Goal: Information Seeking & Learning: Learn about a topic

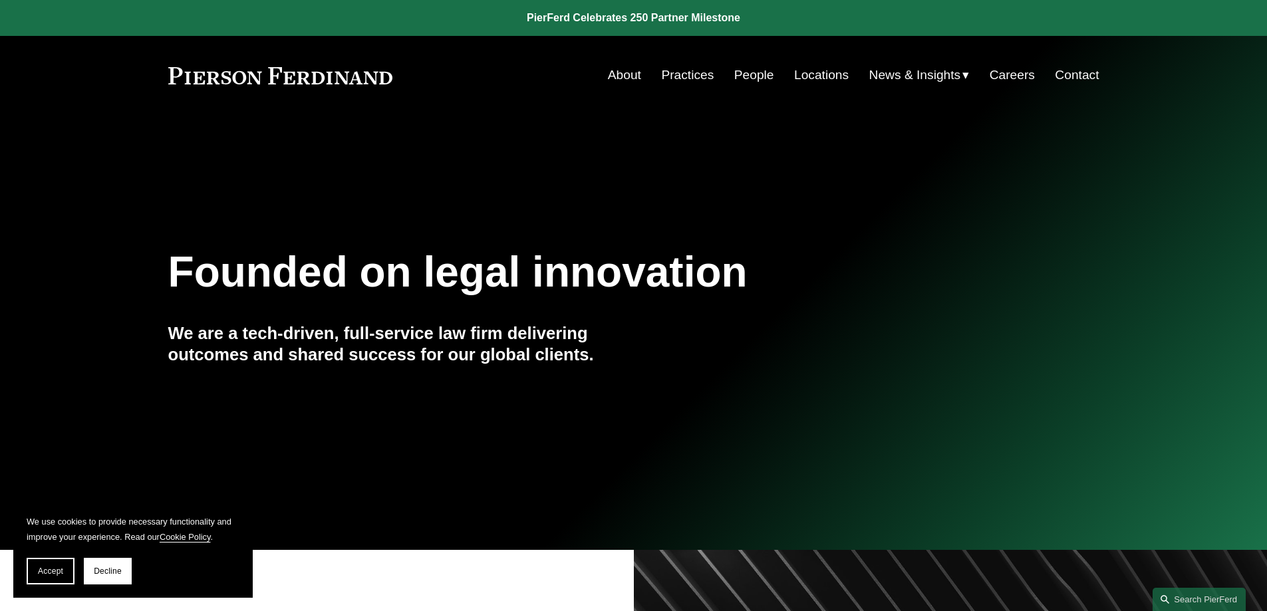
click at [623, 74] on link "About" at bounding box center [624, 75] width 33 height 25
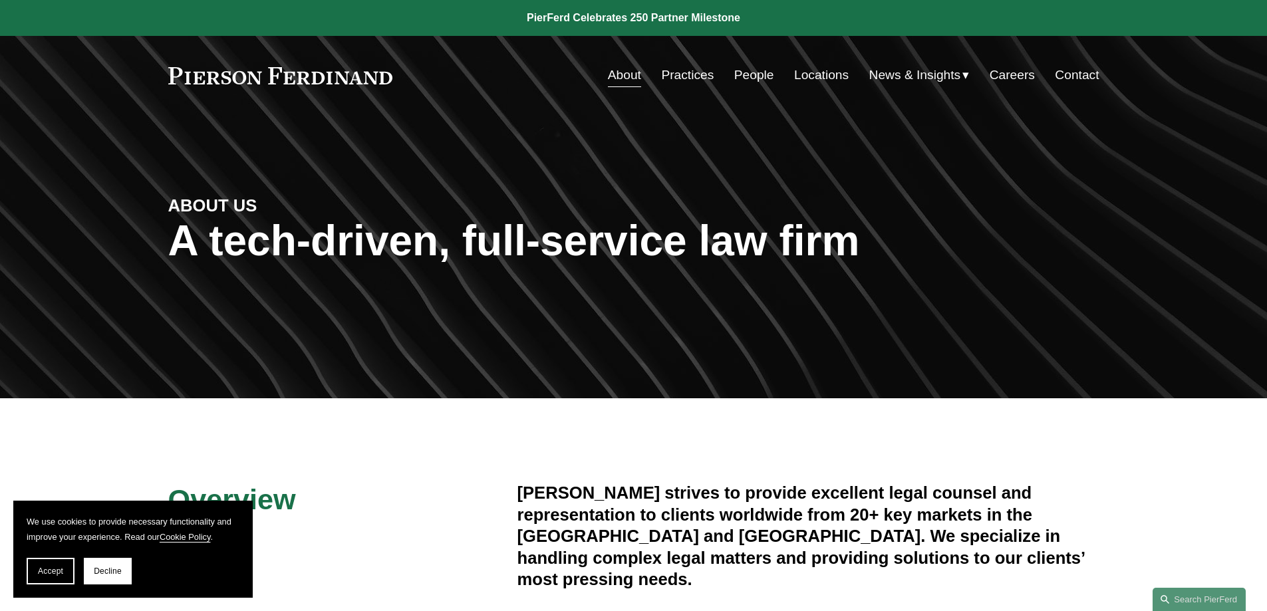
click at [744, 76] on link "People" at bounding box center [754, 75] width 40 height 25
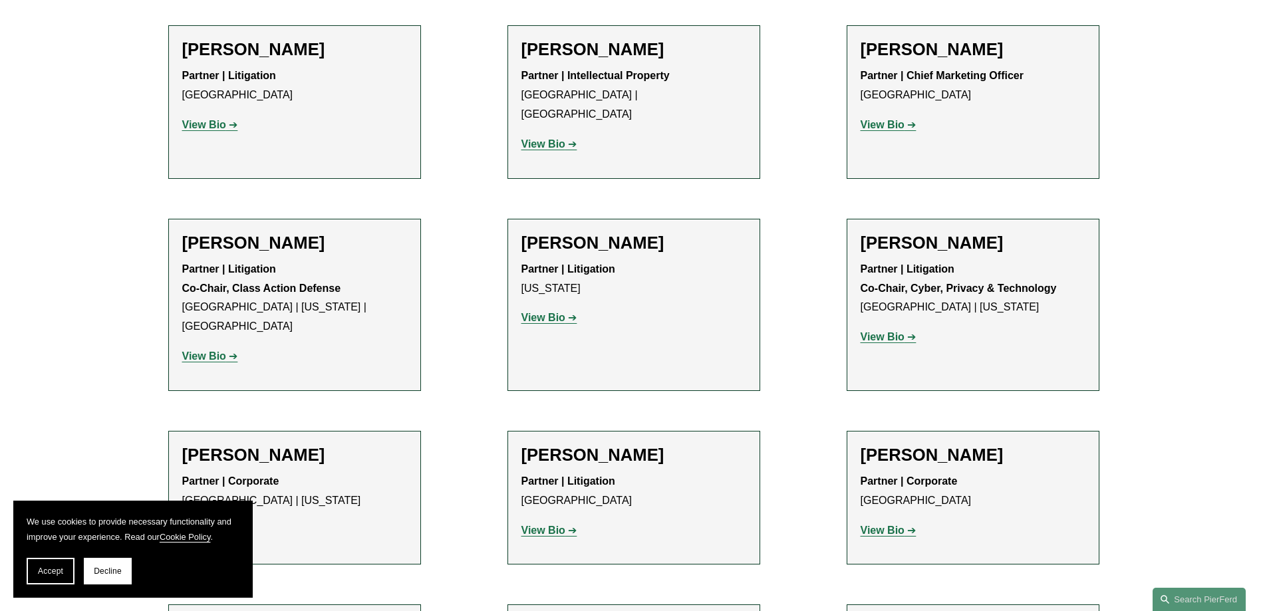
scroll to position [12105, 0]
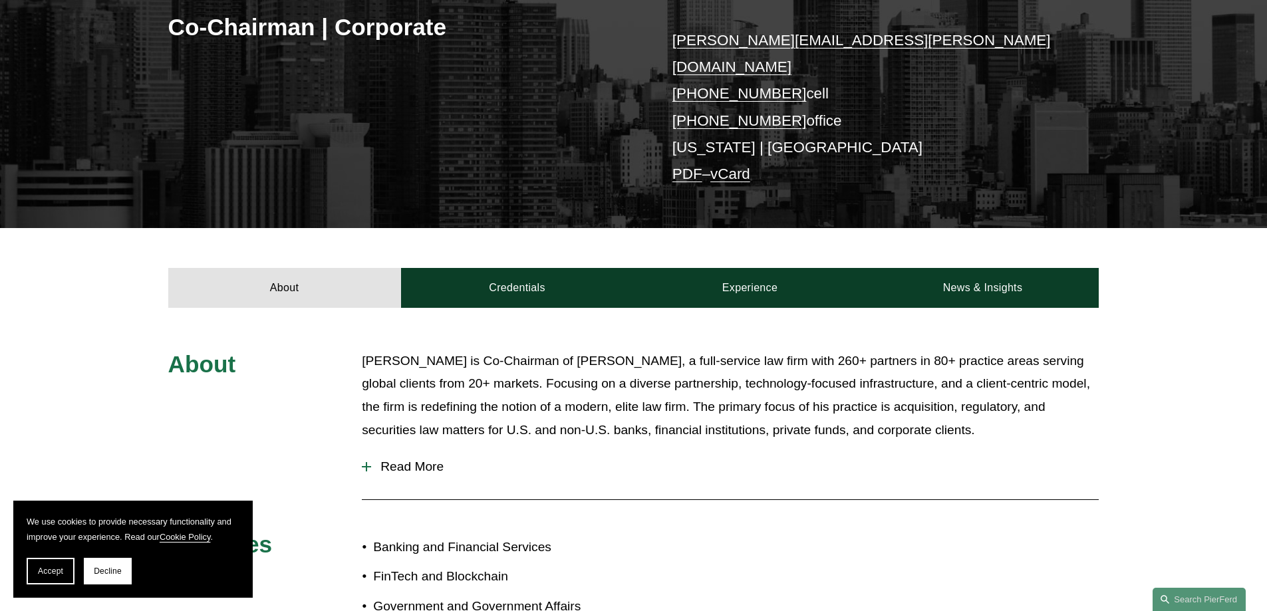
scroll to position [333, 0]
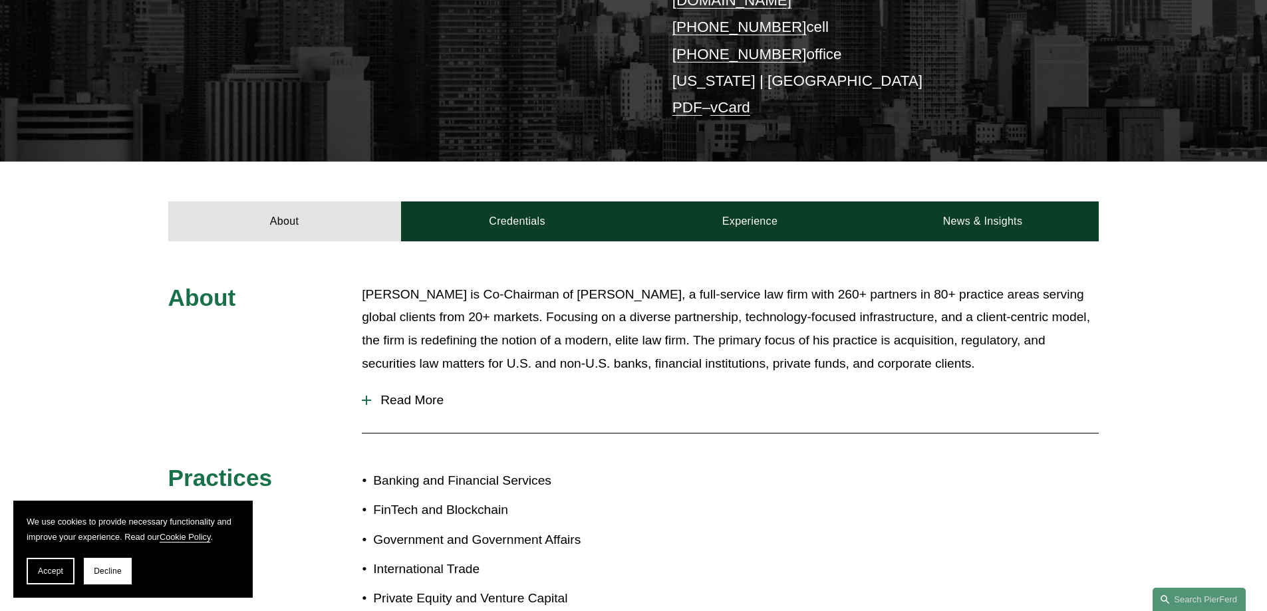
drag, startPoint x: 421, startPoint y: 378, endPoint x: 589, endPoint y: 388, distance: 168.6
click at [422, 393] on span "Read More" at bounding box center [735, 400] width 728 height 15
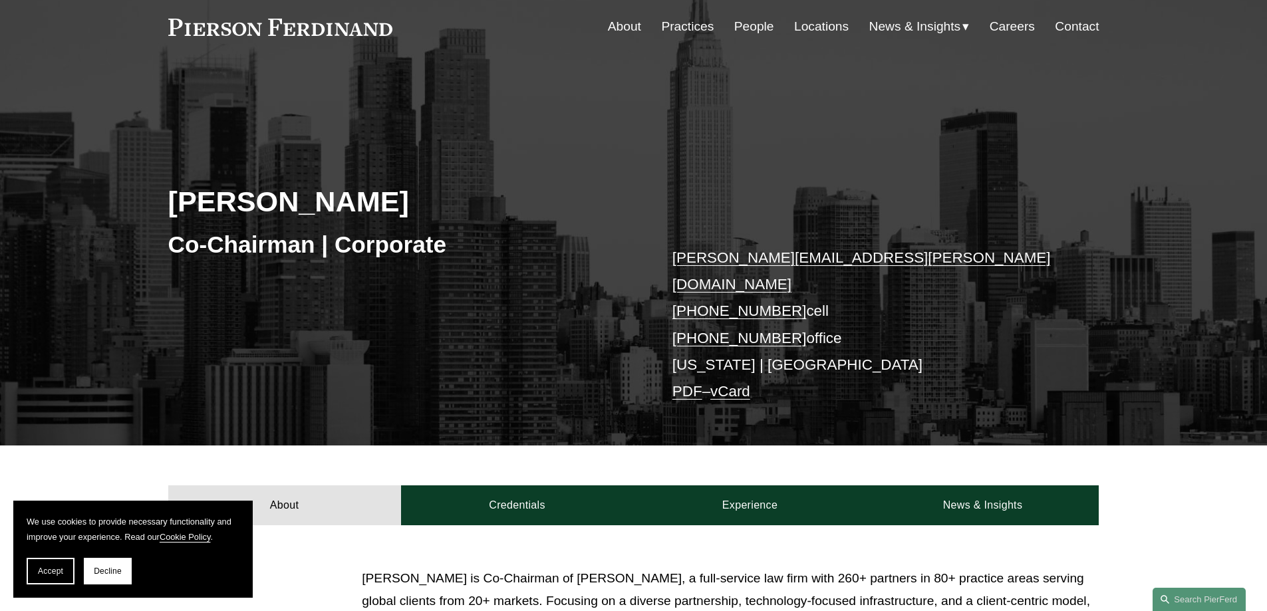
scroll to position [0, 0]
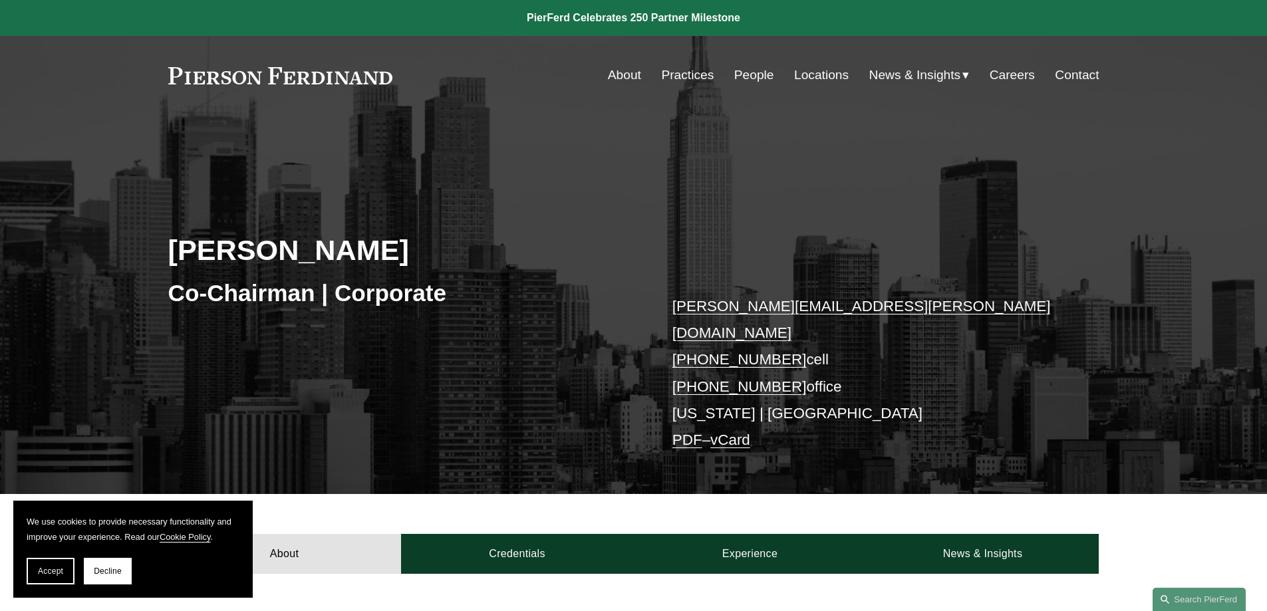
click at [756, 73] on link "People" at bounding box center [754, 75] width 40 height 25
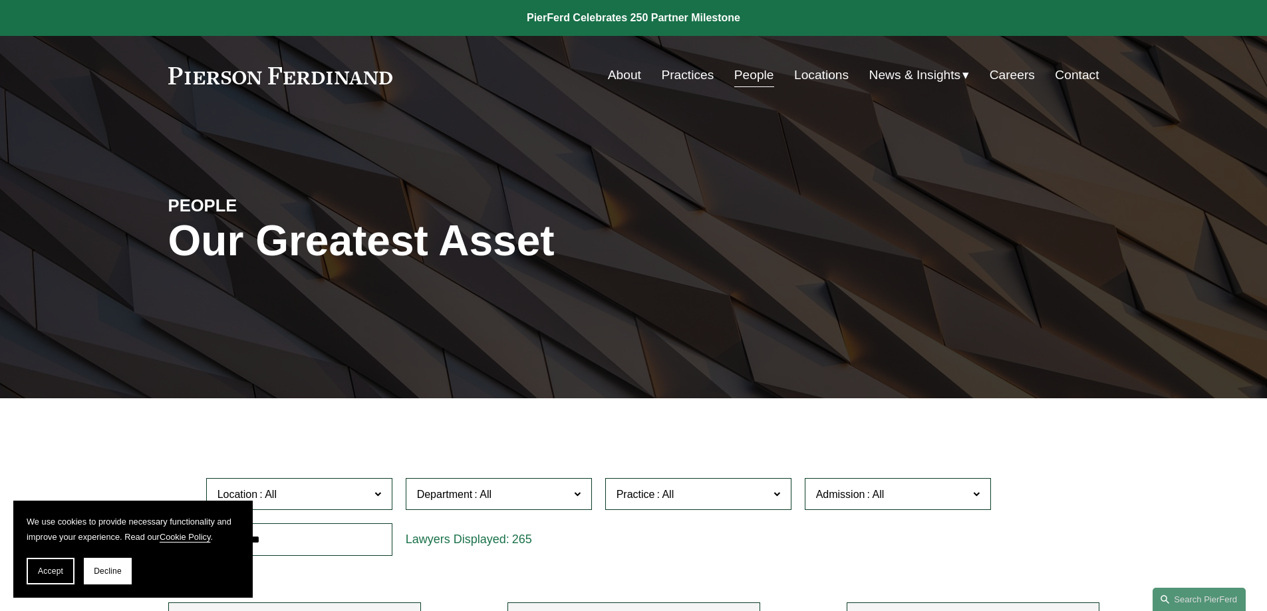
scroll to position [200, 0]
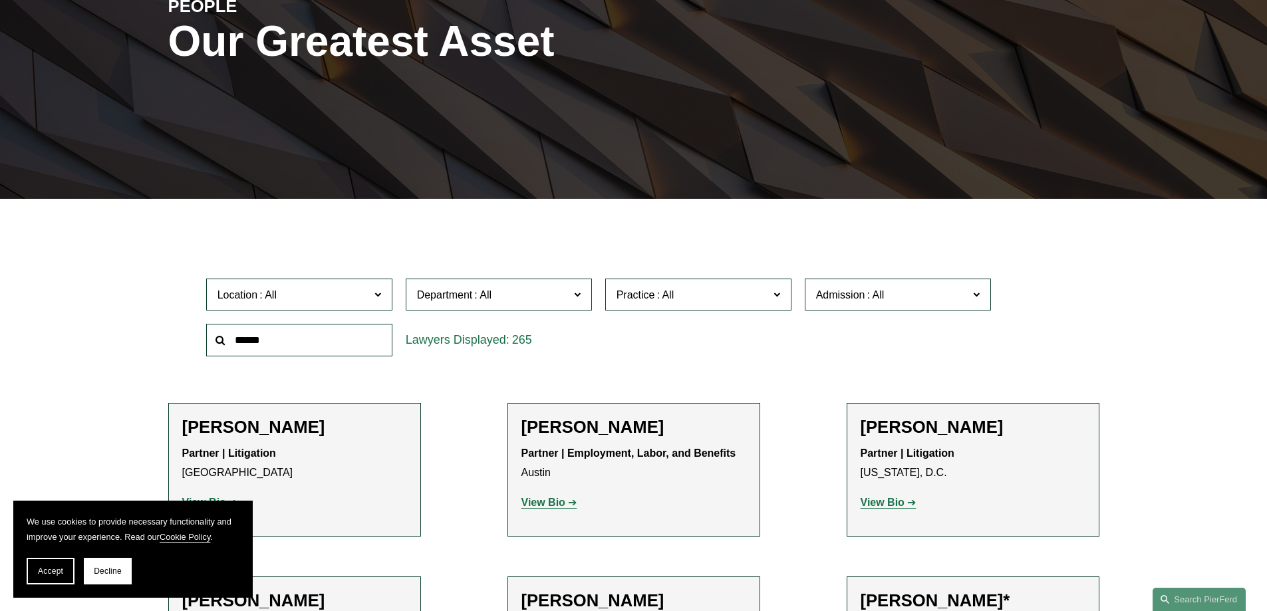
click at [781, 291] on label "Practice" at bounding box center [698, 295] width 186 height 33
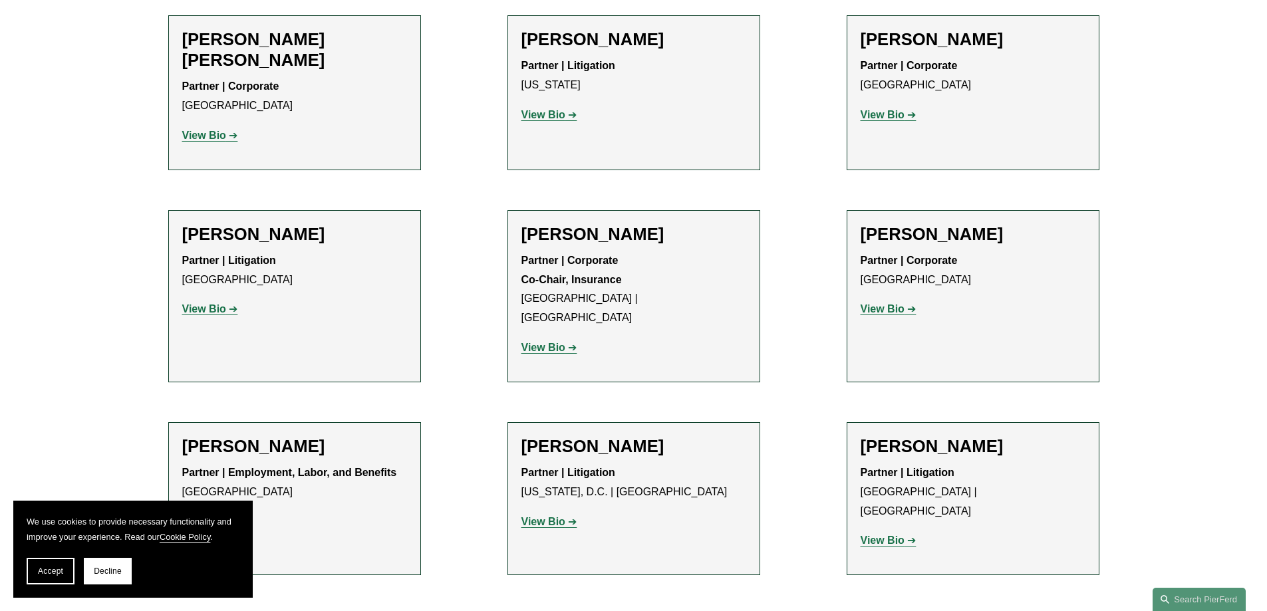
scroll to position [10509, 0]
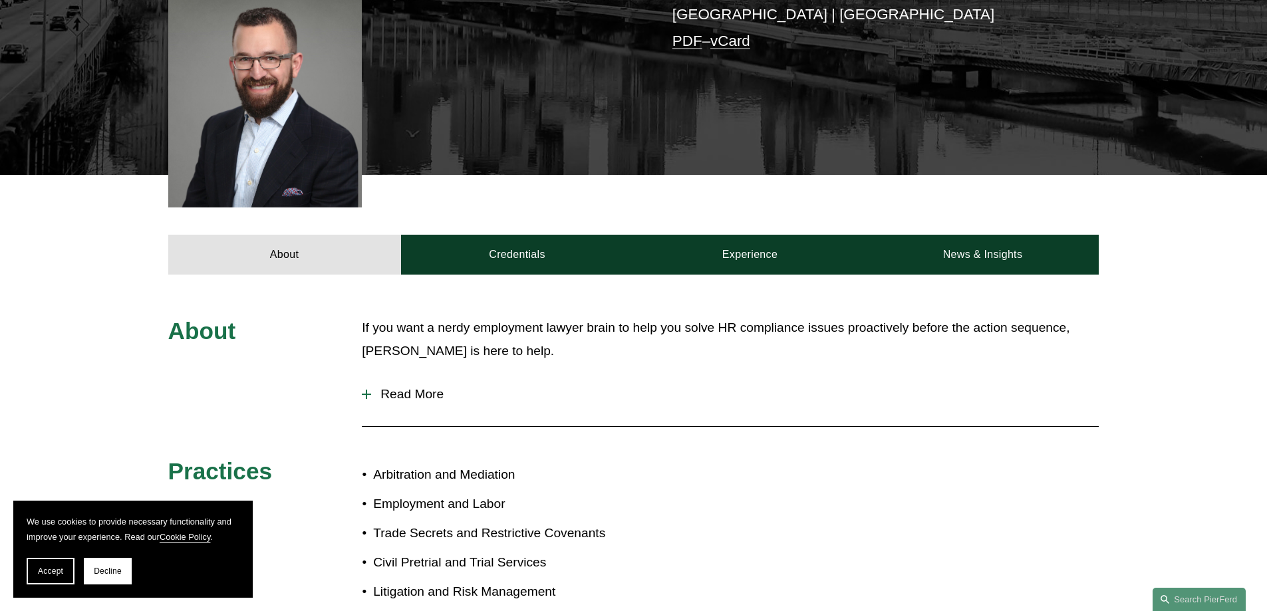
scroll to position [333, 0]
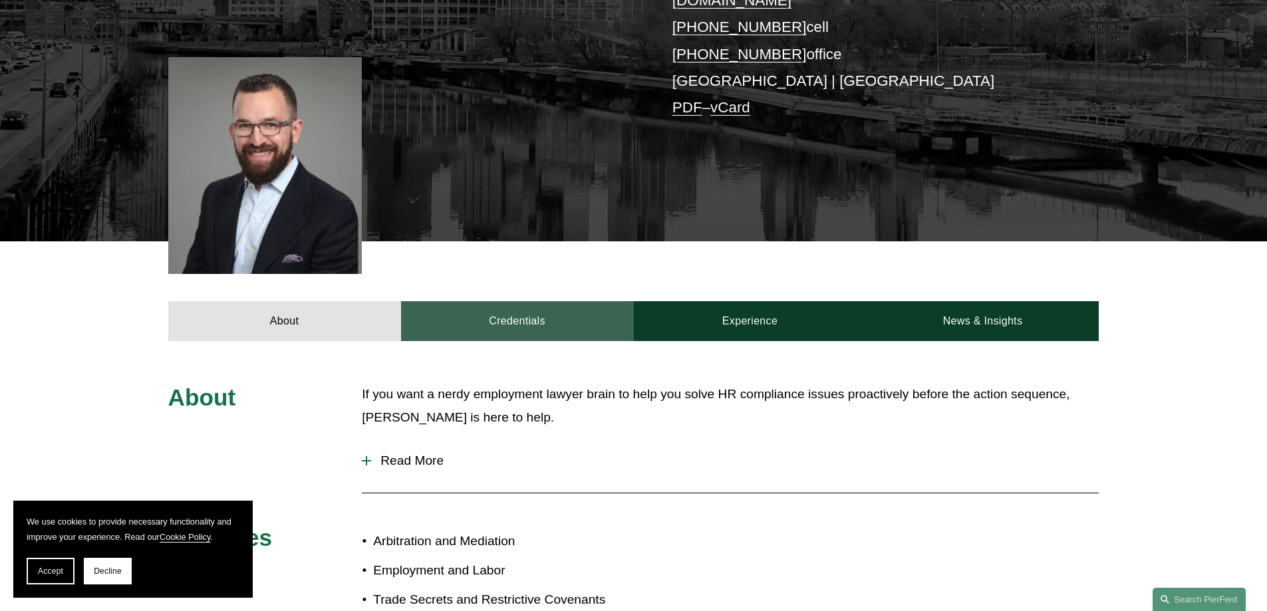
click at [545, 301] on link "Credentials" at bounding box center [517, 321] width 233 height 40
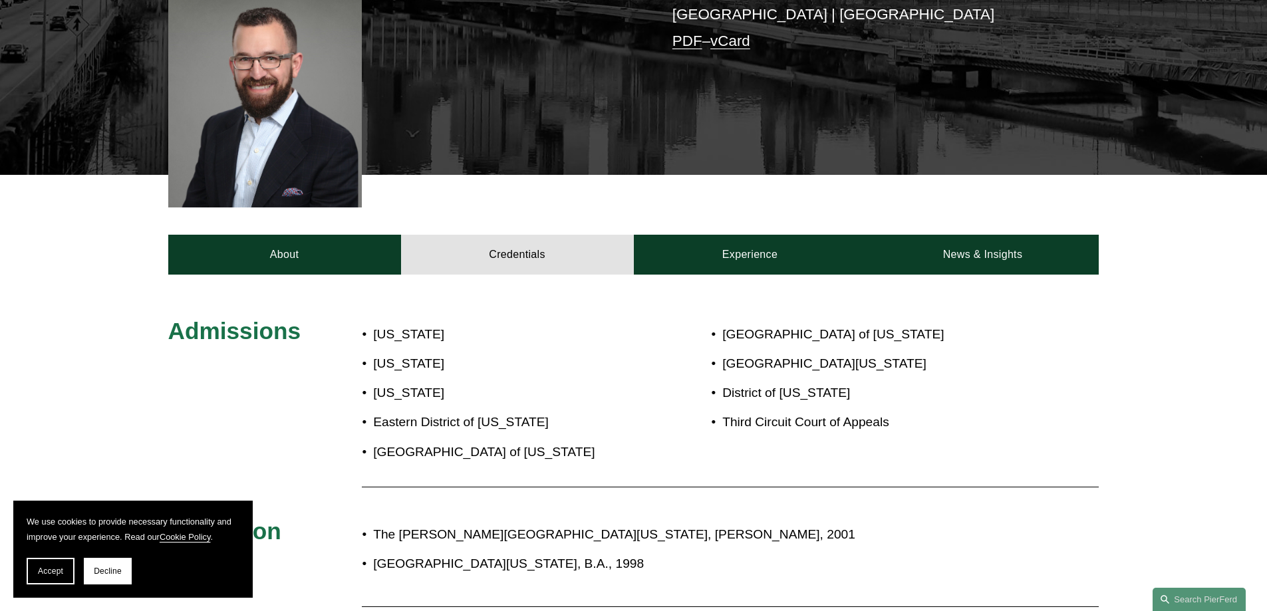
scroll to position [532, 0]
